Goal: Entertainment & Leisure: Consume media (video, audio)

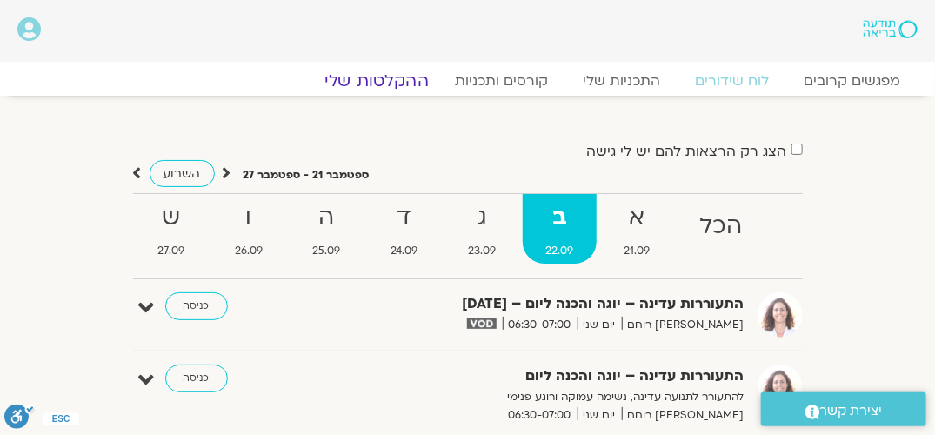
click at [398, 76] on link "ההקלטות שלי" at bounding box center [376, 80] width 146 height 21
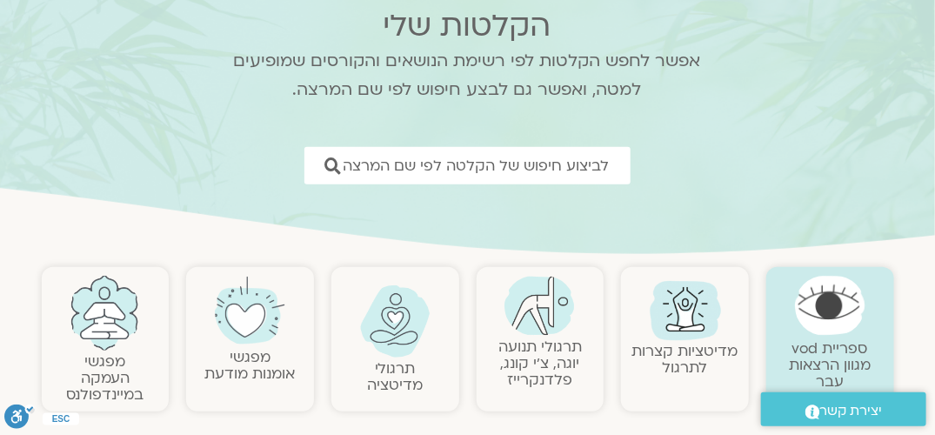
scroll to position [174, 0]
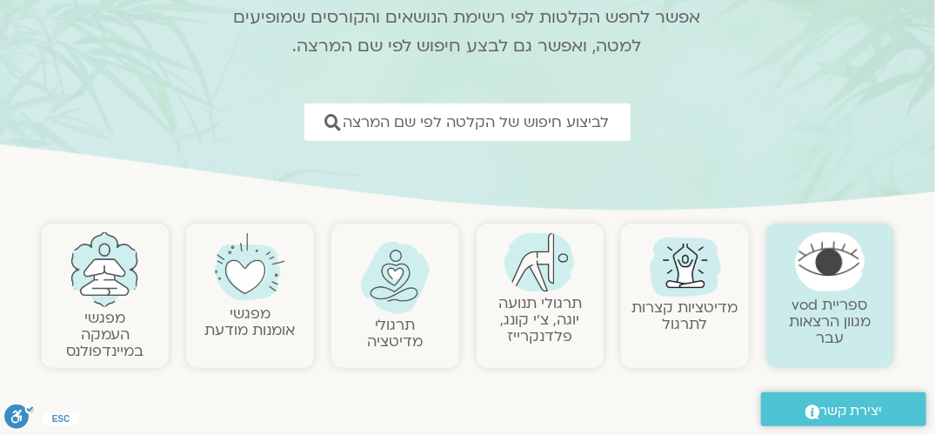
click at [402, 284] on img at bounding box center [395, 278] width 70 height 72
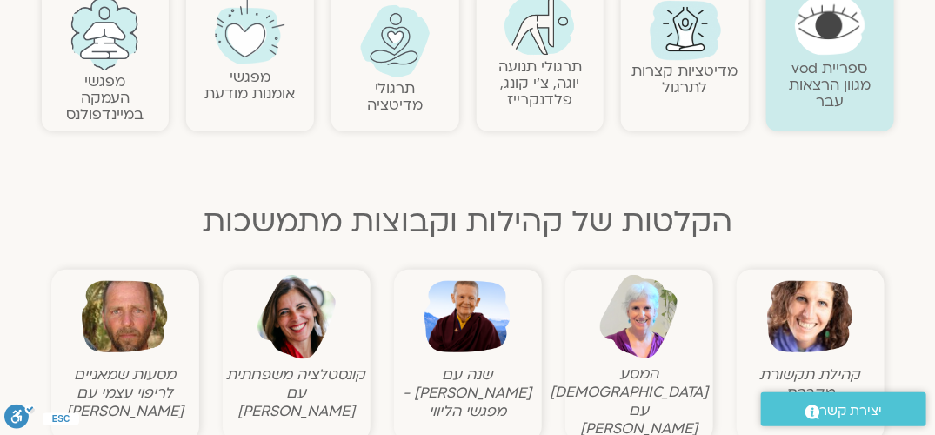
scroll to position [435, 0]
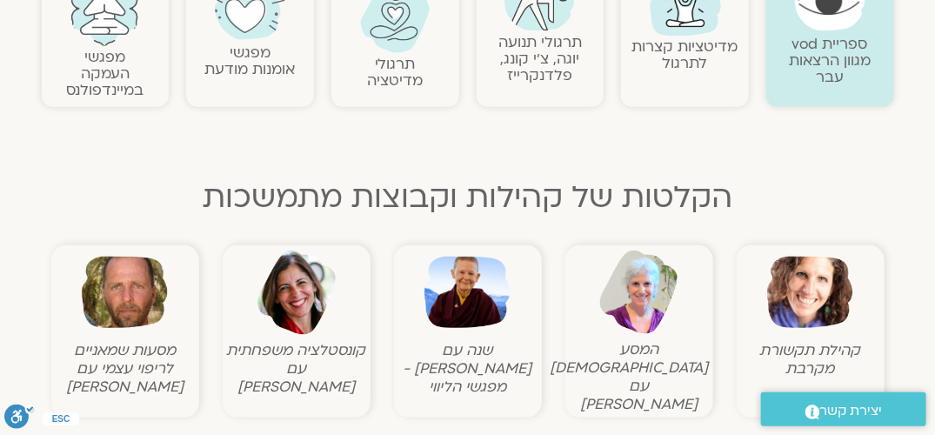
click at [397, 80] on link "תרגולי מדיטציה" at bounding box center [395, 72] width 56 height 37
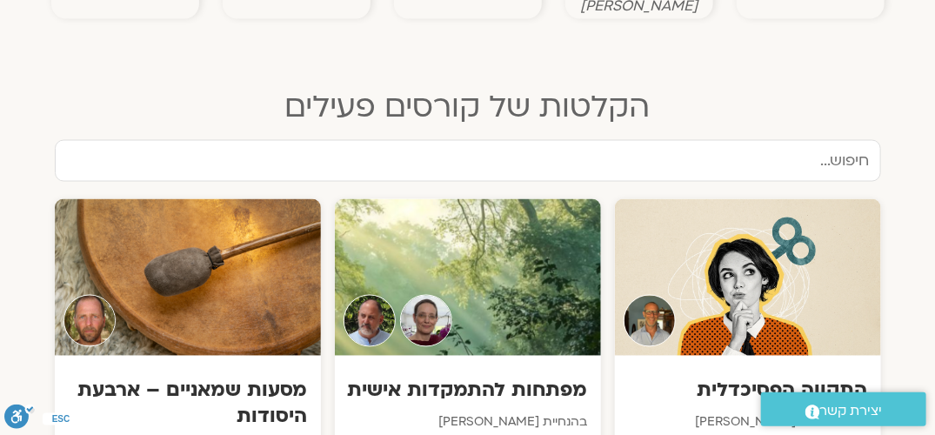
scroll to position [869, 0]
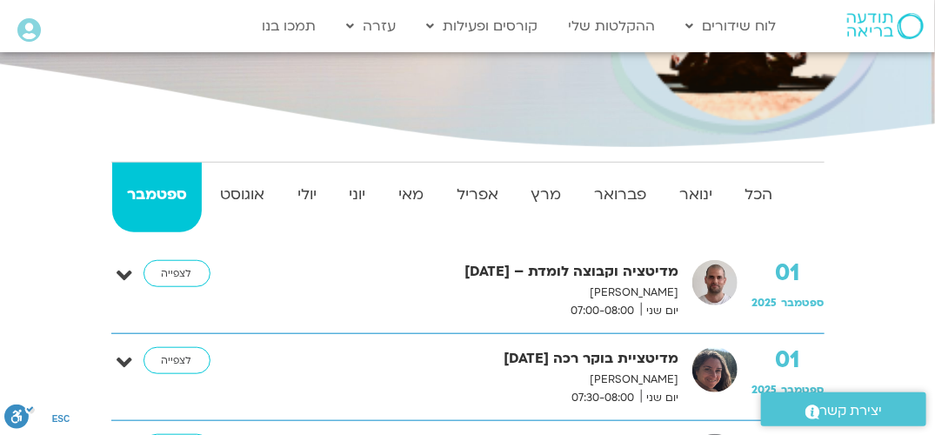
click at [634, 278] on strong "מדיטציה וקבוצה לומדת – [DATE]" at bounding box center [464, 271] width 430 height 23
click at [175, 272] on link "לצפייה" at bounding box center [176, 274] width 67 height 28
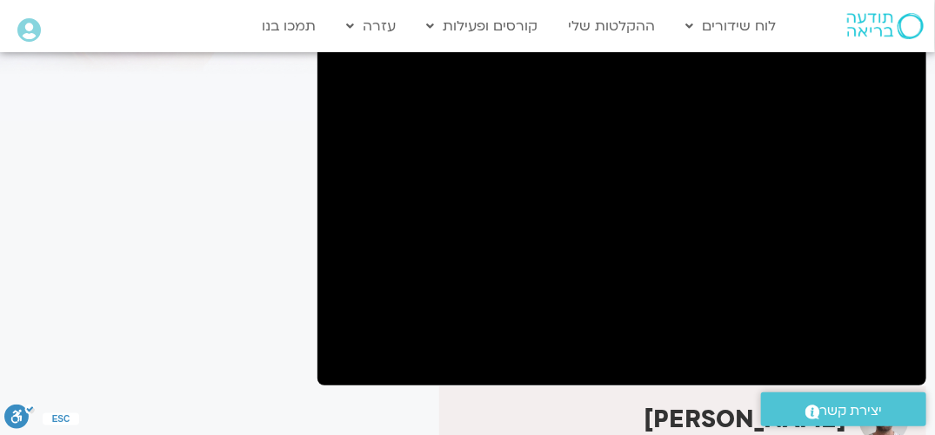
scroll to position [114, 0]
